Goal: Information Seeking & Learning: Learn about a topic

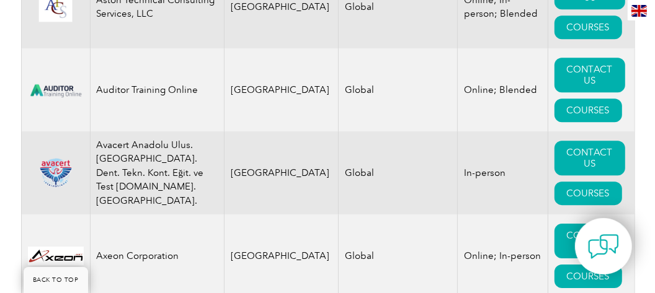
scroll to position [2250, 0]
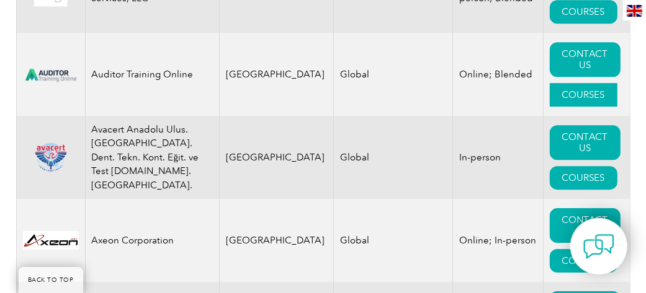
click at [569, 83] on link "COURSES" at bounding box center [584, 95] width 68 height 24
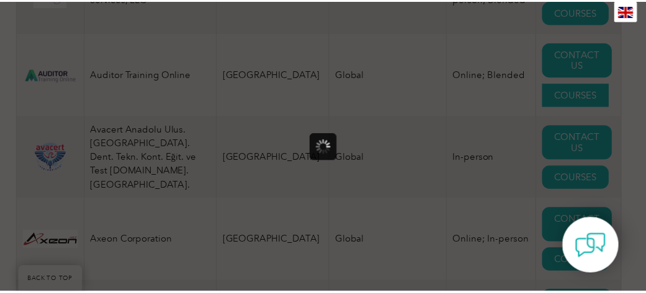
scroll to position [0, 0]
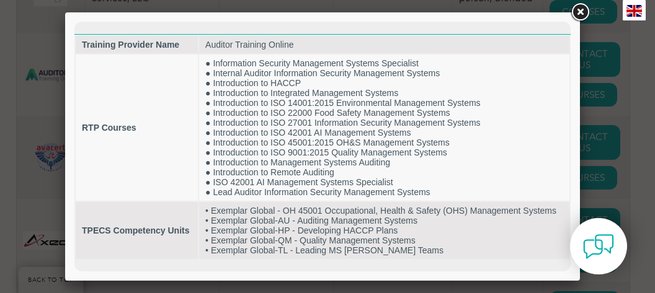
click at [581, 6] on link at bounding box center [580, 12] width 22 height 22
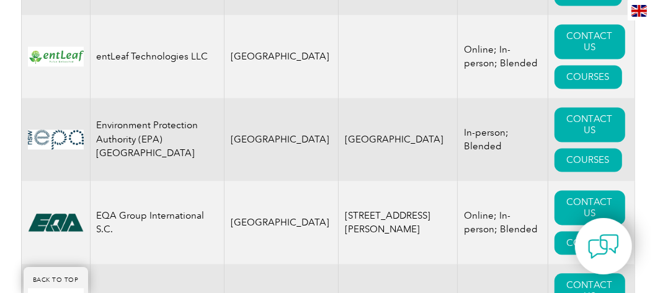
scroll to position [7026, 0]
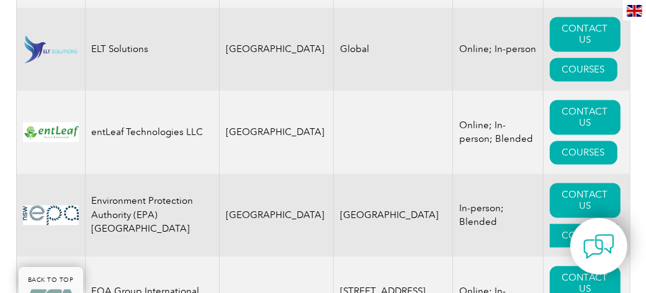
click at [572, 224] on link "COURSES" at bounding box center [584, 236] width 68 height 24
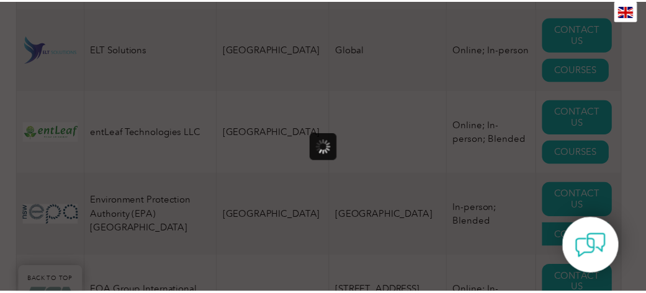
scroll to position [0, 0]
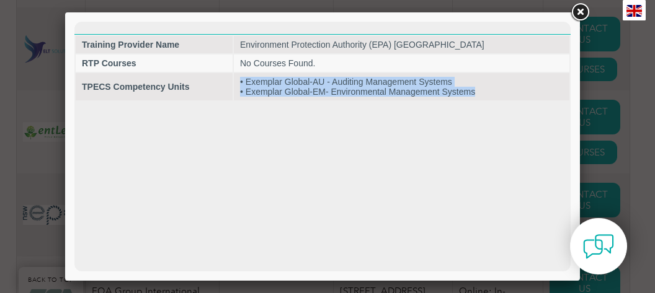
drag, startPoint x: 487, startPoint y: 92, endPoint x: 243, endPoint y: 73, distance: 244.6
click at [243, 73] on table "Training Provider Name Environment Protection Authority (EPA) NSW RTP Courses N…" at bounding box center [322, 68] width 496 height 68
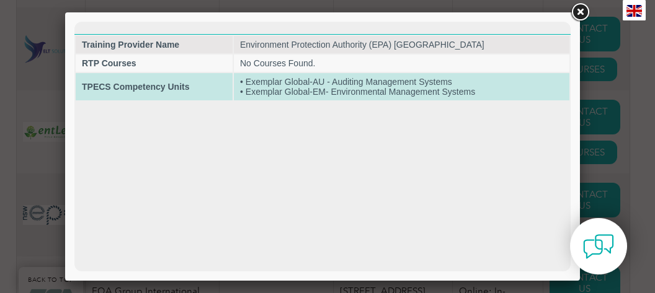
drag, startPoint x: 268, startPoint y: 86, endPoint x: 76, endPoint y: 79, distance: 192.4
click at [76, 79] on table "Training Provider Name Environment Protection Authority (EPA) NSW RTP Courses N…" at bounding box center [322, 68] width 496 height 68
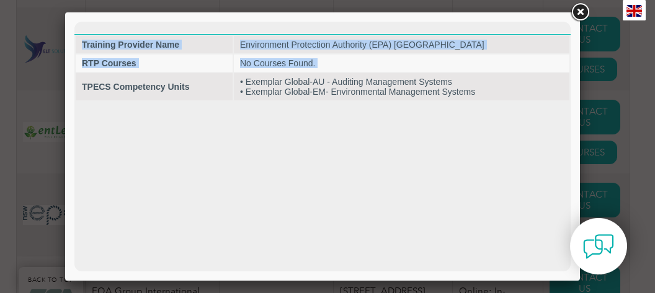
drag, startPoint x: 76, startPoint y: 79, endPoint x: 459, endPoint y: 106, distance: 383.7
click at [459, 102] on html "Training Provider Name Environment Protection Authority (EPA) NSW RTP Courses N…" at bounding box center [322, 62] width 496 height 80
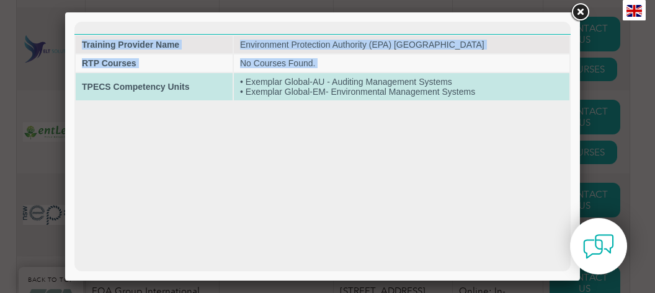
copy table "Training Provider Name Environment Protection Authority (EPA) NSW RTP Courses N…"
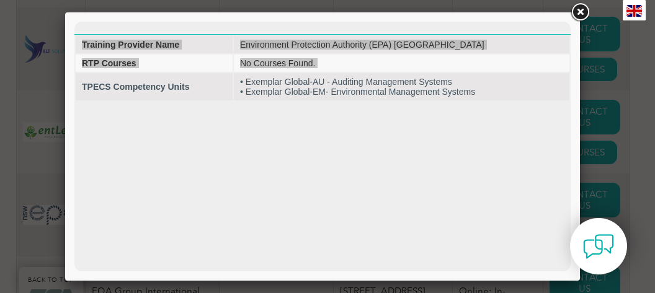
click at [579, 11] on link at bounding box center [580, 12] width 22 height 22
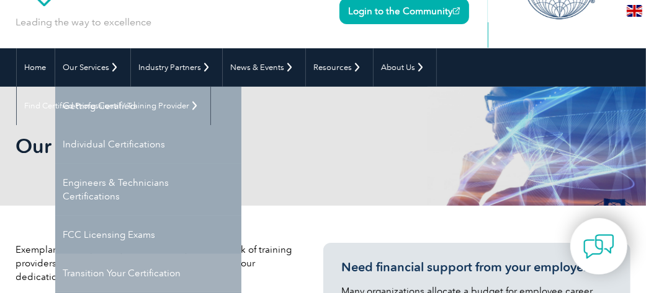
scroll to position [62, 0]
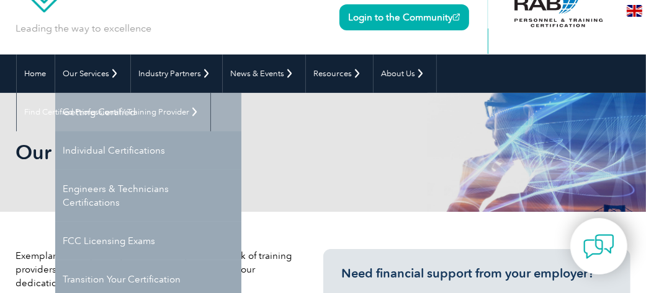
click at [89, 112] on link "Getting Certified" at bounding box center [148, 112] width 186 height 38
